Goal: Obtain resource: Download file/media

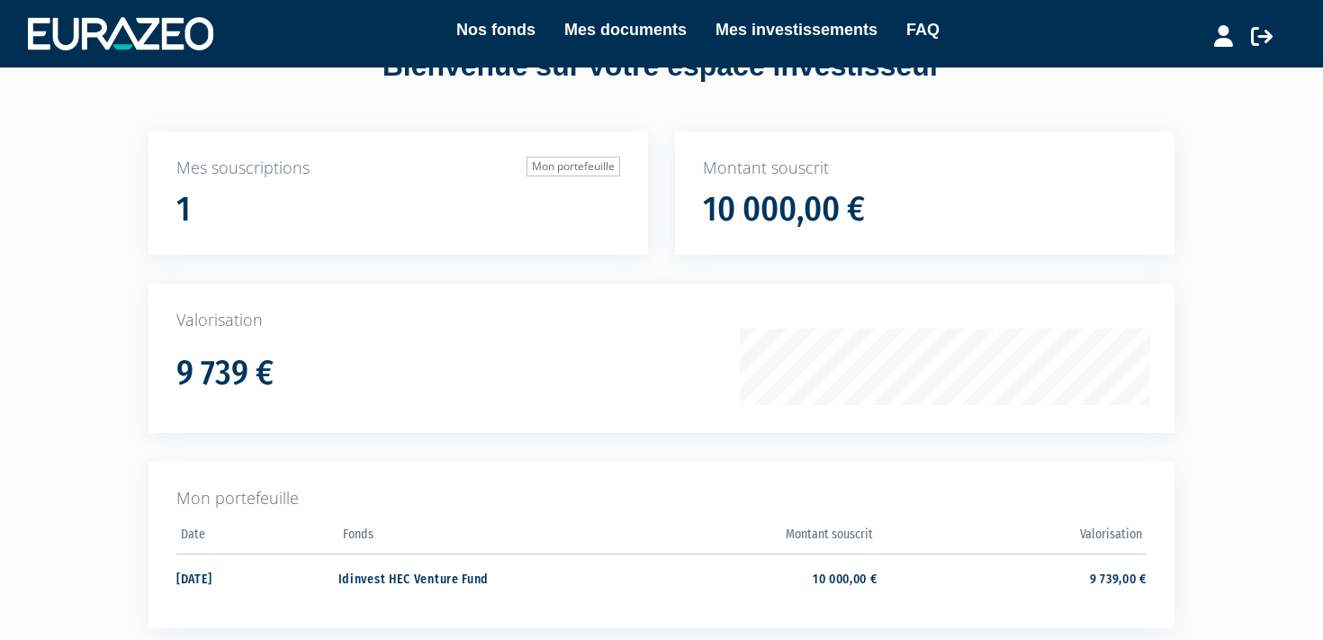
scroll to position [55, 0]
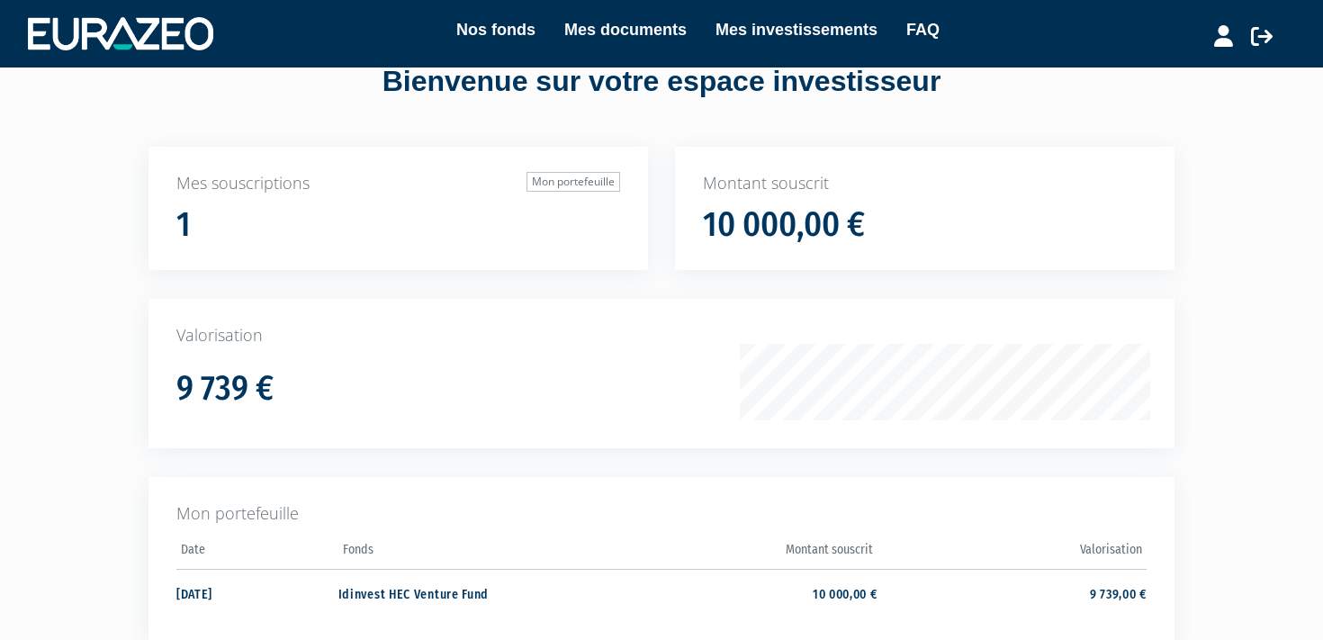
click at [672, 364] on div "9 739 €" at bounding box center [467, 382] width 582 height 49
click at [612, 41] on link "Mes documents" at bounding box center [625, 29] width 122 height 25
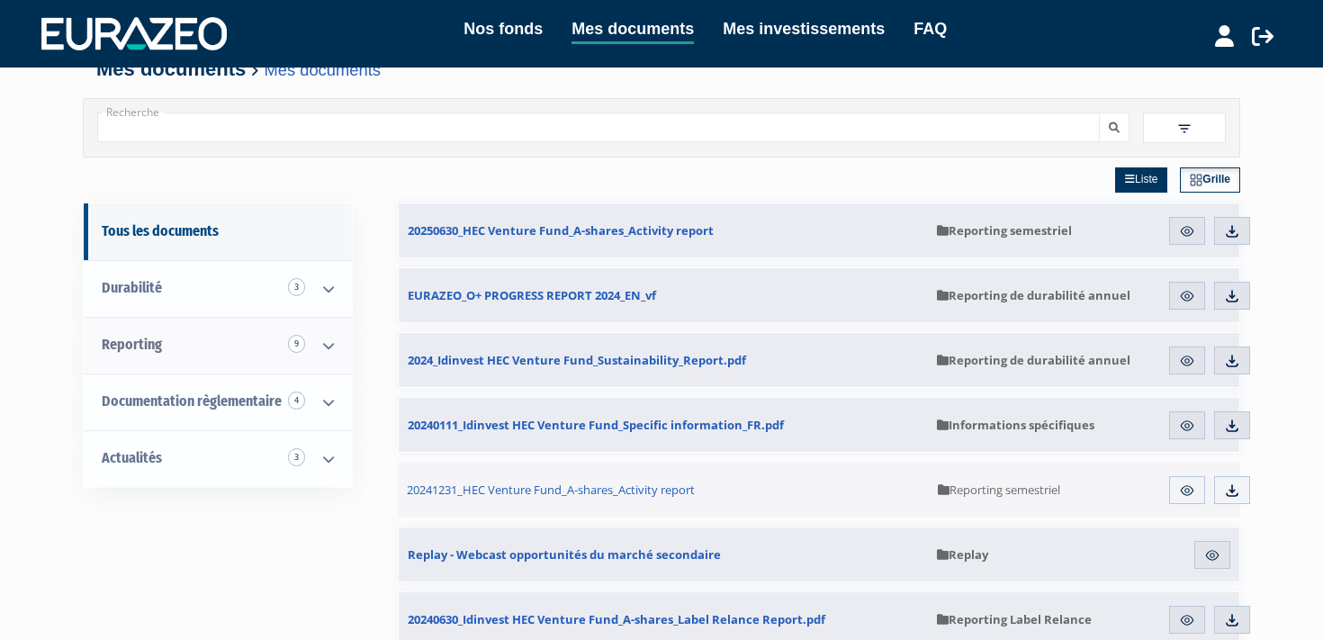
scroll to position [17, 0]
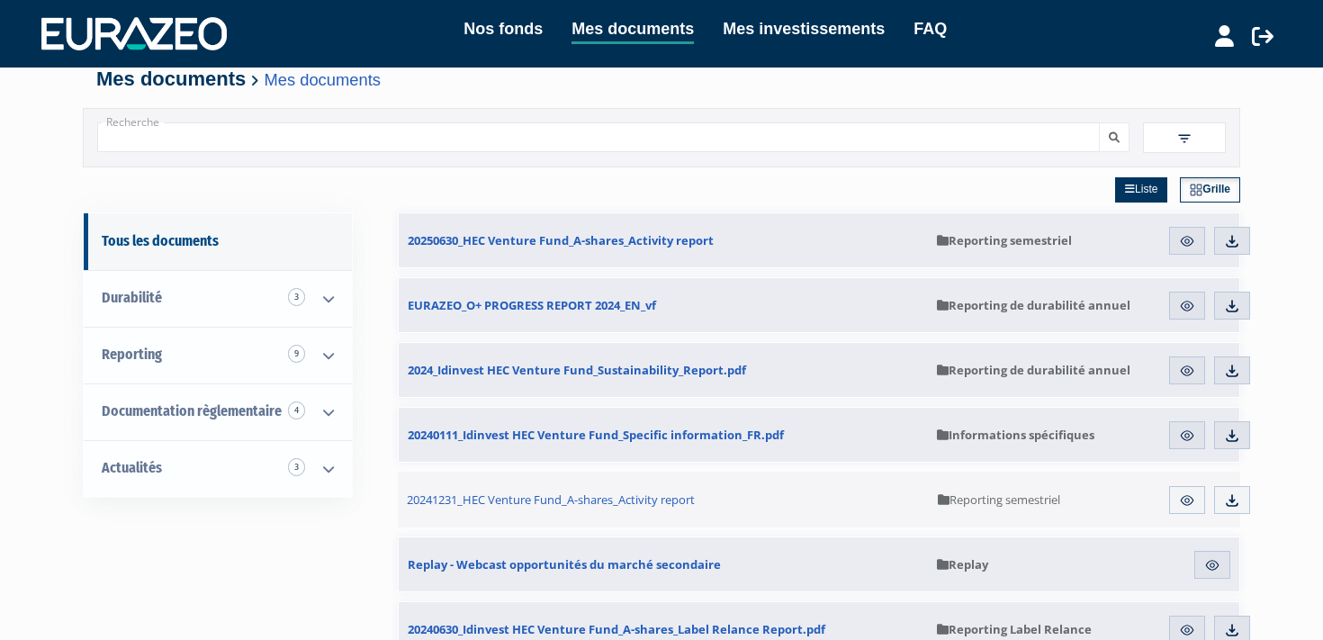
click at [965, 241] on span "Reporting semestriel" at bounding box center [1004, 240] width 135 height 16
click at [1192, 234] on img at bounding box center [1187, 241] width 16 height 16
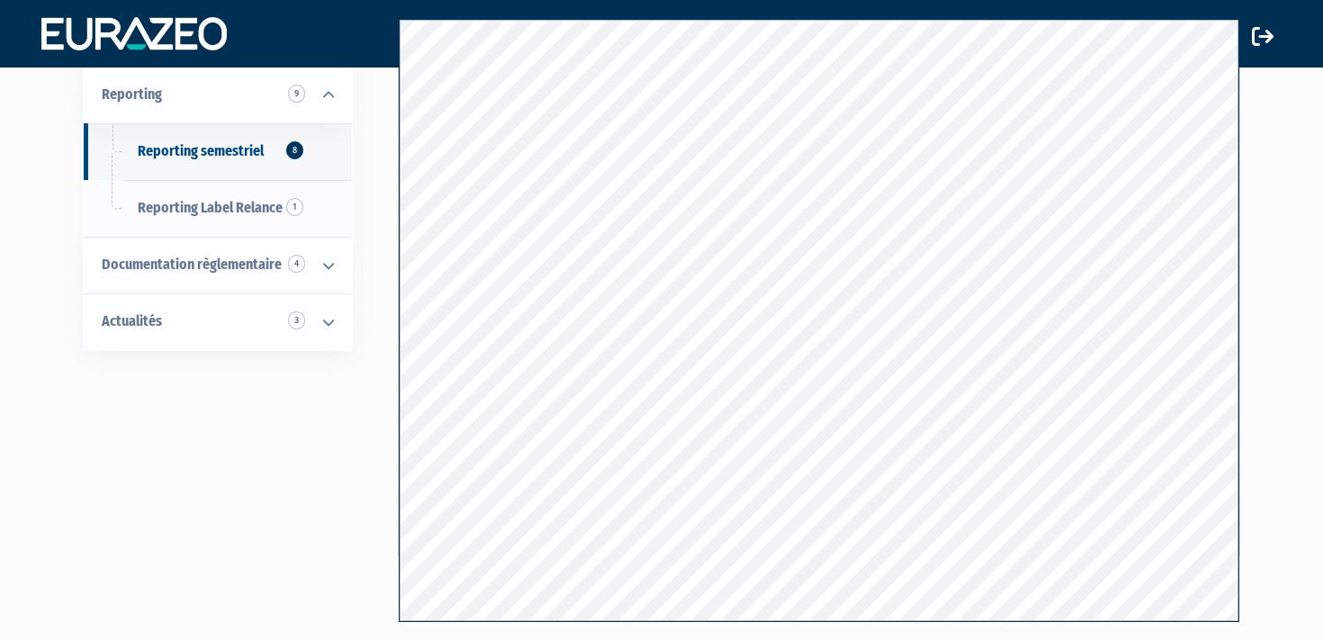
scroll to position [184, 0]
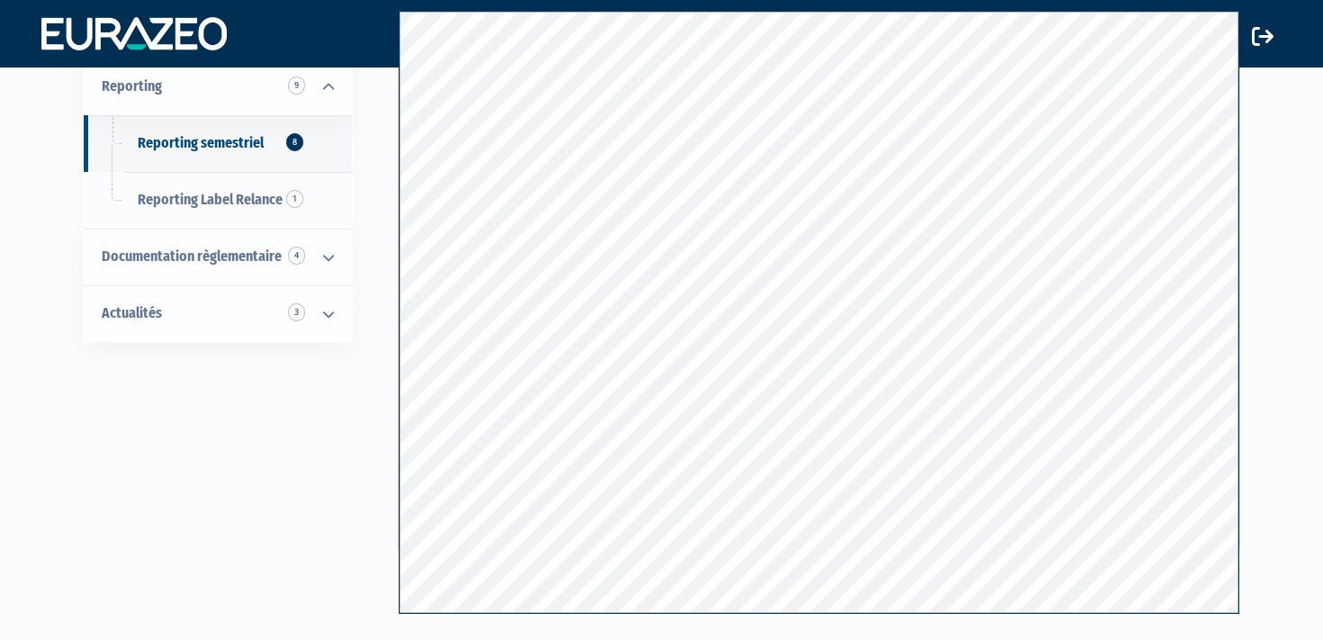
click at [251, 508] on div "Tous les documents Durabilité 3 Informations spécifiques 1 Reporting de durabil…" at bounding box center [661, 281] width 1130 height 673
click at [1264, 39] on icon at bounding box center [1263, 36] width 22 height 22
